Goal: Understand process/instructions

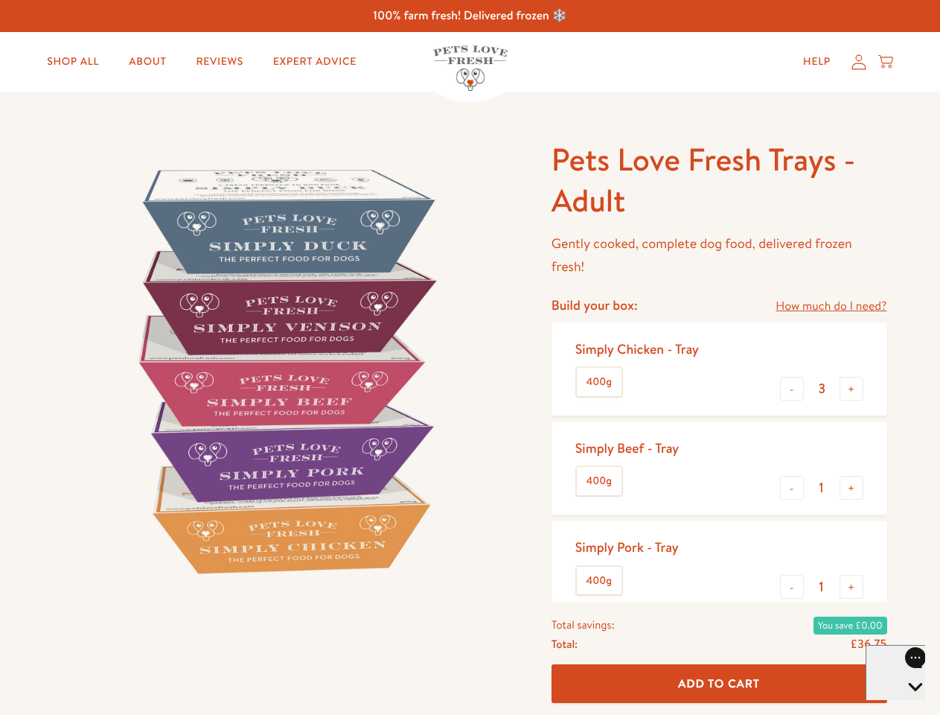
click at [470, 357] on img at bounding box center [285, 370] width 462 height 462
click at [831, 306] on link "How much do I need?" at bounding box center [831, 306] width 111 height 20
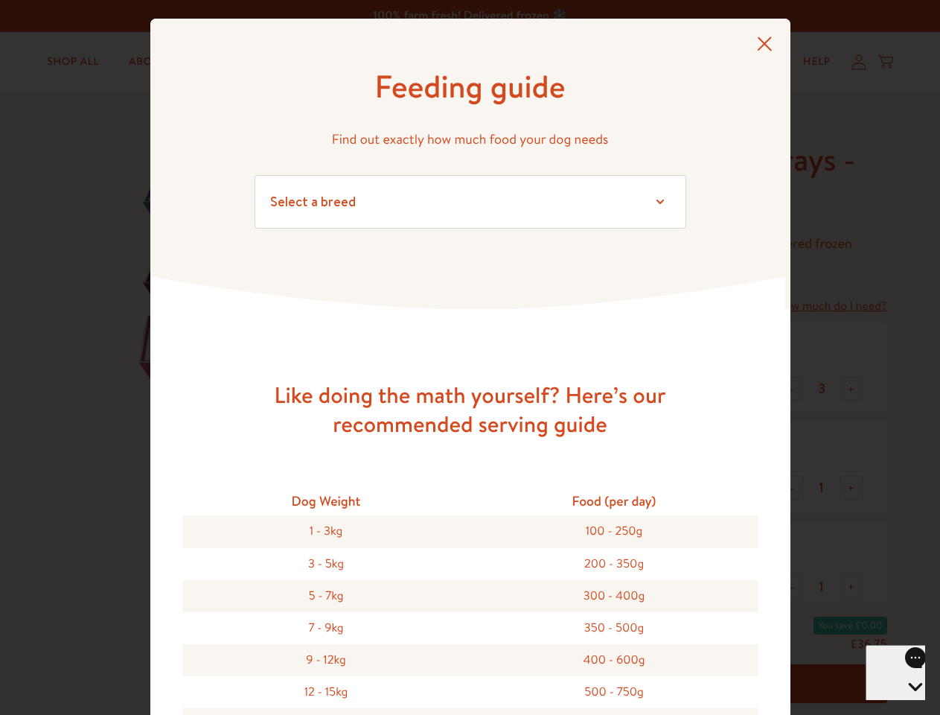
click at [792, 389] on div "Feeding guide Find out exactly how much food your dog needs Select a breed Affe…" at bounding box center [470, 357] width 940 height 715
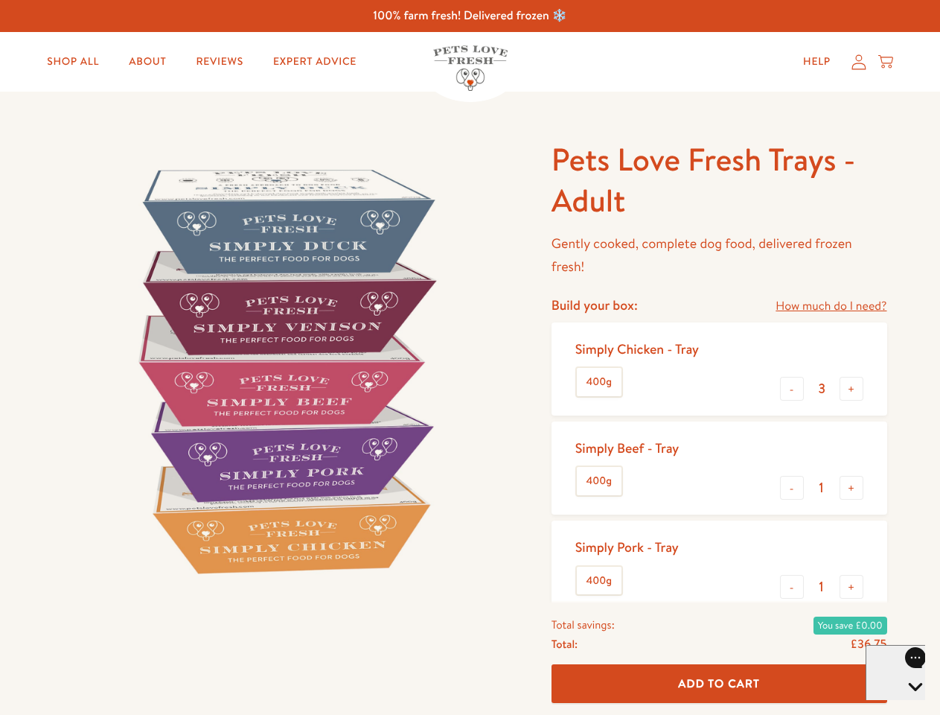
click at [852, 389] on button "+" at bounding box center [852, 389] width 24 height 24
type input "4"
click at [792, 488] on button "-" at bounding box center [792, 488] width 24 height 24
click at [852, 488] on button "+" at bounding box center [852, 488] width 24 height 24
type input "1"
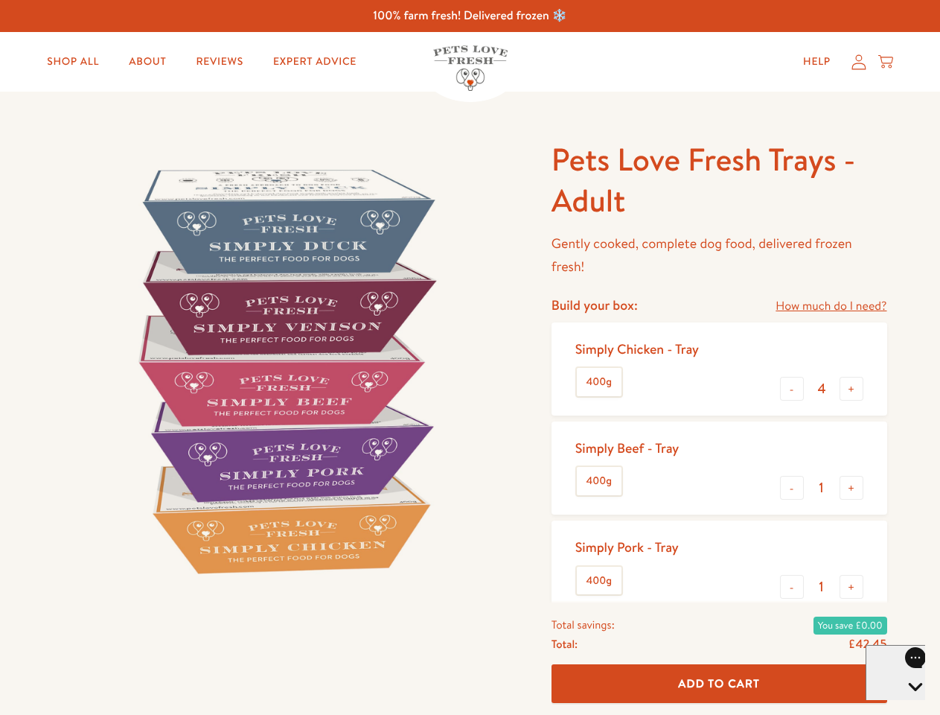
click at [792, 587] on button "-" at bounding box center [792, 587] width 24 height 24
click at [852, 587] on button "+" at bounding box center [852, 587] width 24 height 24
type input "1"
